Goal: Information Seeking & Learning: Find specific fact

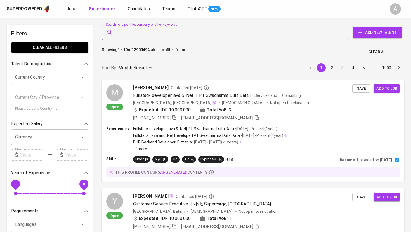
type input "[EMAIL_ADDRESS][DOMAIN_NAME]"
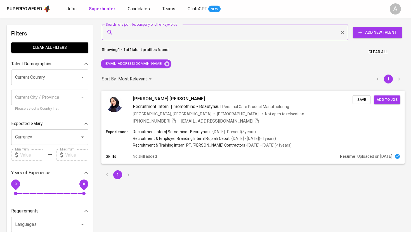
click at [111, 105] on img at bounding box center [114, 103] width 17 height 17
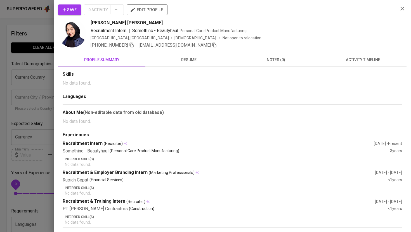
click at [74, 37] on img at bounding box center [72, 34] width 28 height 28
click at [39, 31] on div at bounding box center [205, 116] width 411 height 232
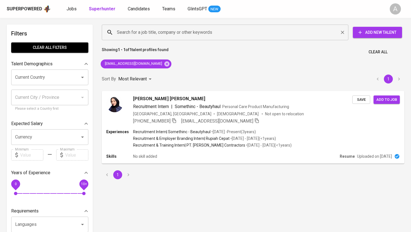
click at [136, 33] on input "Search for a job title, company or other keywords" at bounding box center [226, 32] width 222 height 11
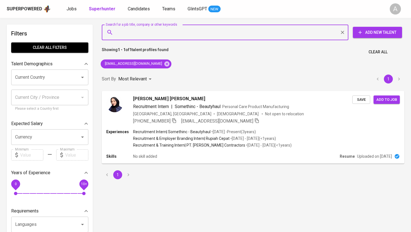
paste input "[PERSON_NAME][EMAIL_ADDRESS][DOMAIN_NAME]"
type input "[PERSON_NAME][EMAIL_ADDRESS][DOMAIN_NAME]"
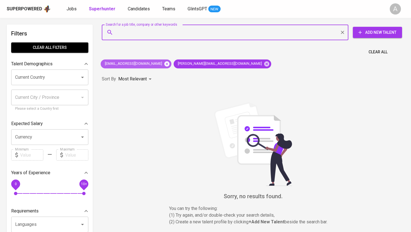
click at [164, 63] on icon at bounding box center [166, 63] width 5 height 5
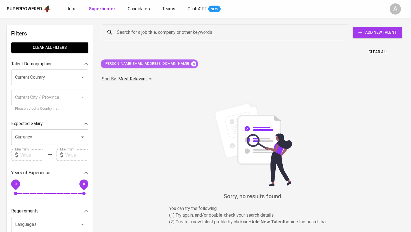
click at [191, 63] on icon at bounding box center [193, 63] width 5 height 5
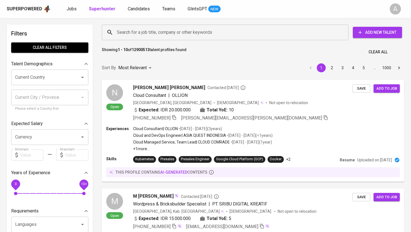
click at [178, 30] on input "Search for a job title, company or other keywords" at bounding box center [226, 32] width 222 height 11
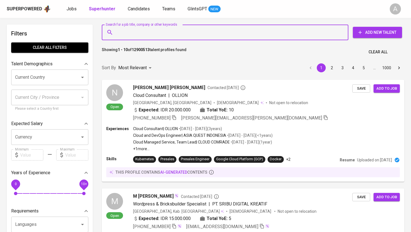
paste input "[EMAIL_ADDRESS][DOMAIN_NAME]"
type input "[EMAIL_ADDRESS][DOMAIN_NAME]"
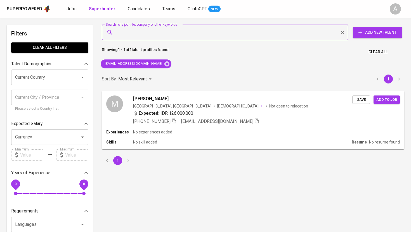
paste input "[PERSON_NAME][EMAIL_ADDRESS][DOMAIN_NAME]"
type input "[PERSON_NAME][EMAIL_ADDRESS][DOMAIN_NAME]"
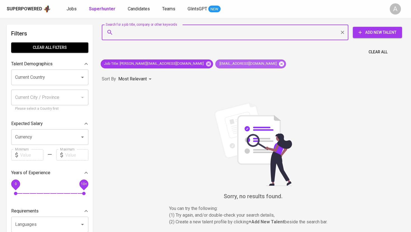
click at [278, 64] on icon at bounding box center [281, 64] width 6 height 6
